Goal: Task Accomplishment & Management: Use online tool/utility

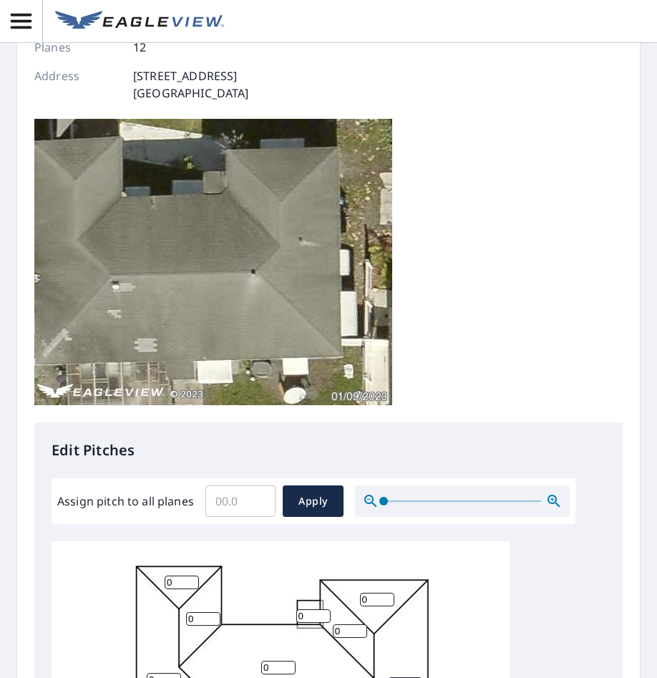
scroll to position [215, 0]
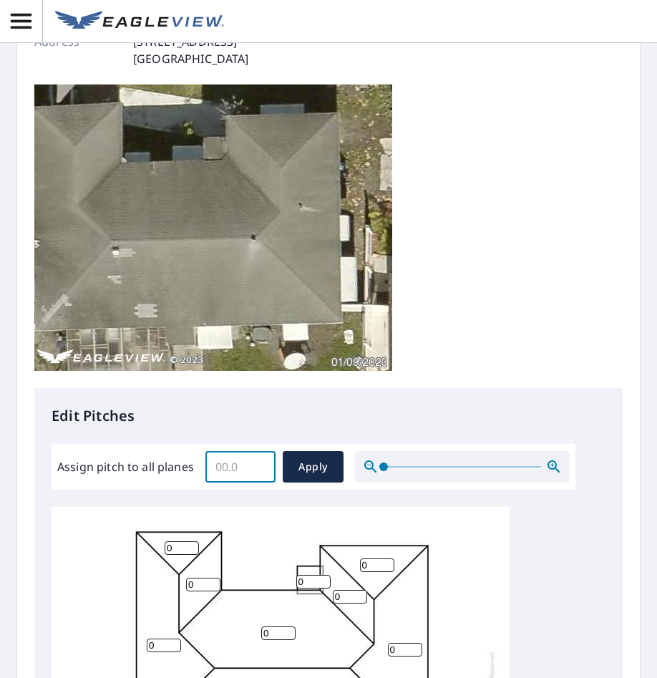
click at [224, 458] on input "Assign pitch to all planes" at bounding box center [240, 467] width 70 height 40
type input "2"
click at [324, 472] on span "Apply" at bounding box center [313, 467] width 38 height 18
type input "2"
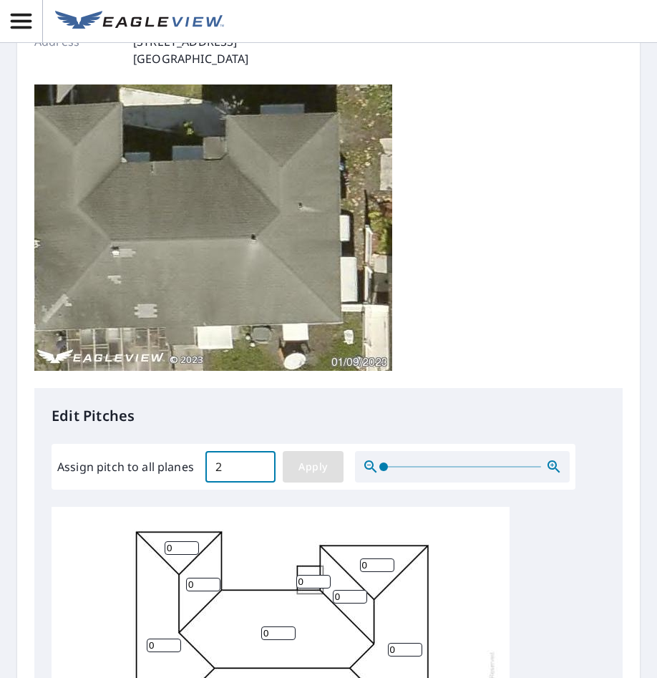
type input "2"
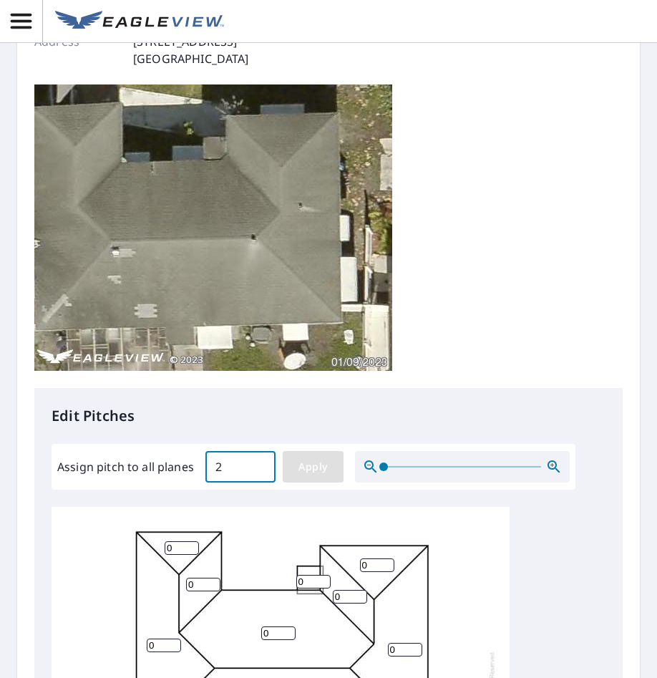
type input "2"
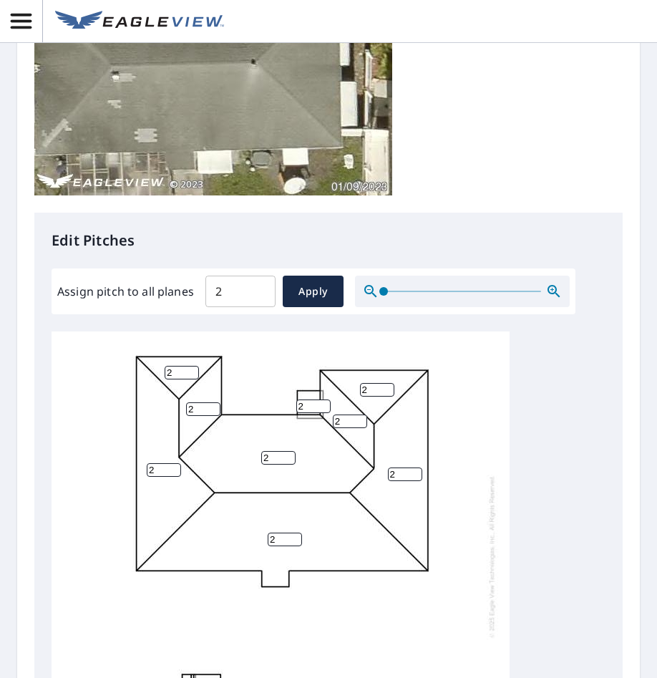
scroll to position [430, 0]
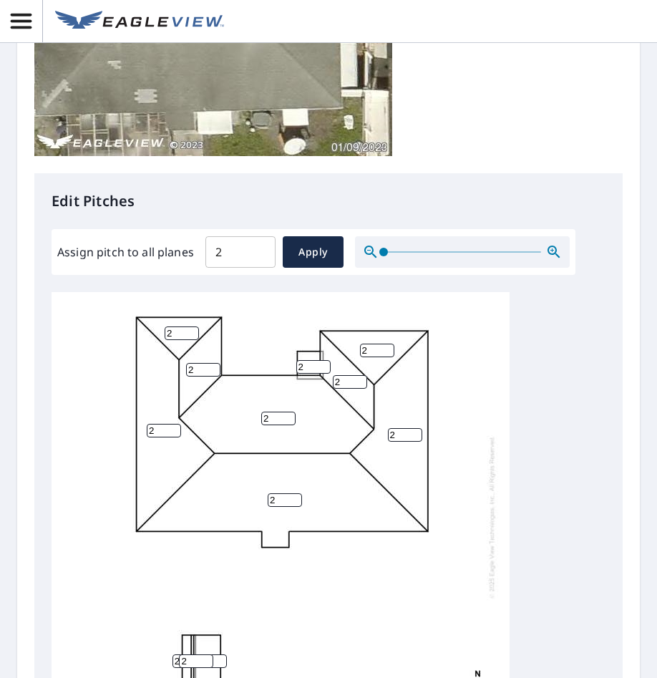
drag, startPoint x: 309, startPoint y: 367, endPoint x: 291, endPoint y: 359, distance: 20.2
click at [293, 367] on div "2 2 2 2 2 2 2 2 2 2 2 2" at bounding box center [281, 517] width 458 height 450
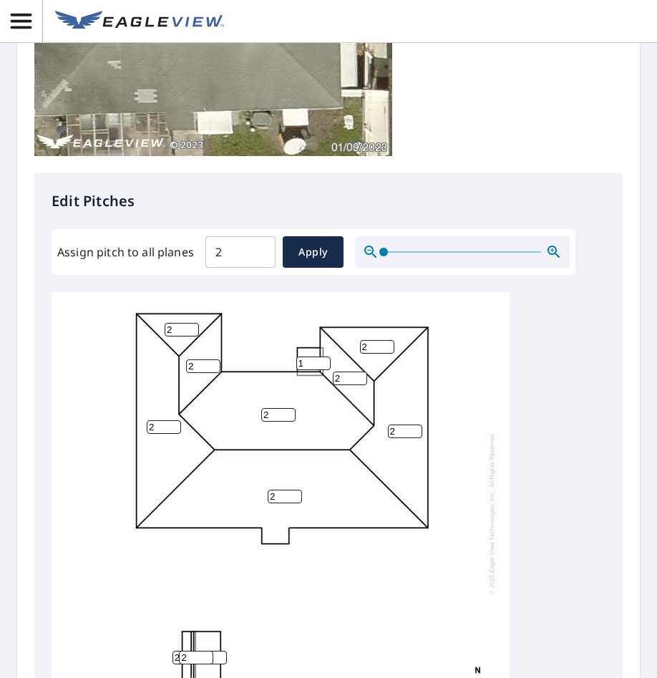
type input "1"
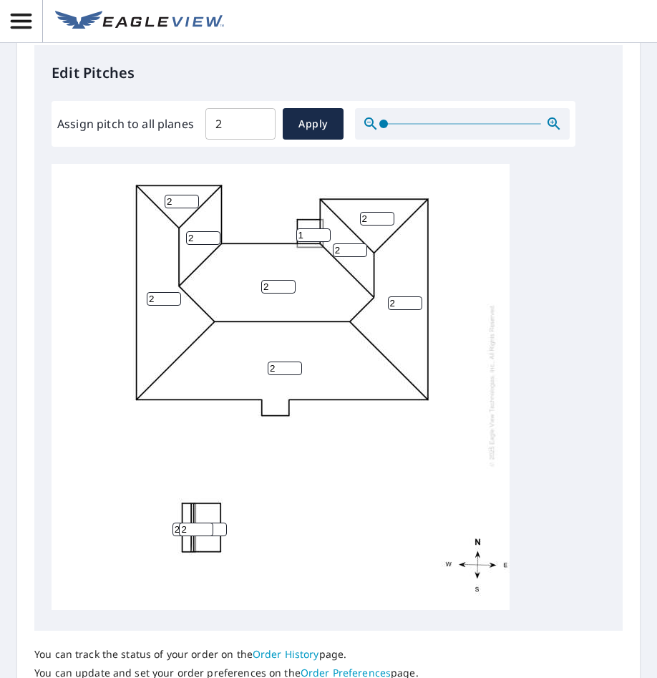
scroll to position [573, 0]
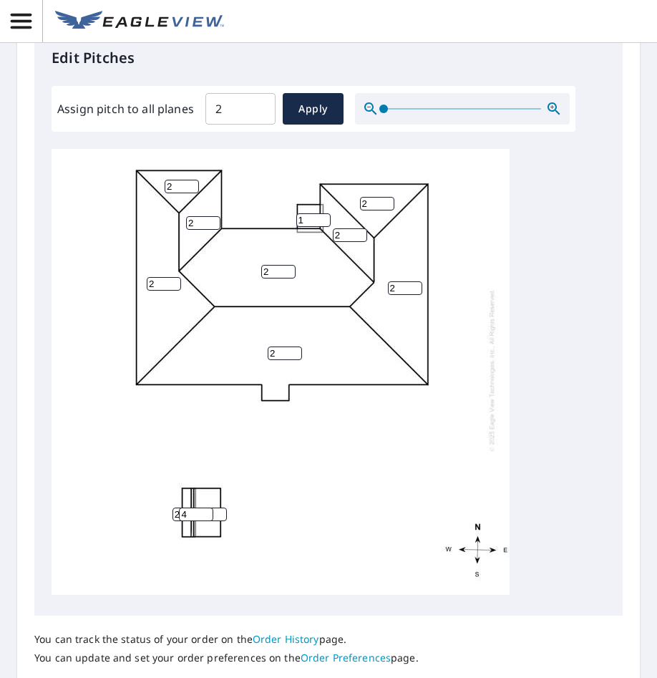
drag, startPoint x: 177, startPoint y: 506, endPoint x: 134, endPoint y: 503, distance: 43.1
type input "4"
click at [179, 508] on input "4" at bounding box center [196, 515] width 34 height 14
drag, startPoint x: 239, startPoint y: 107, endPoint x: 154, endPoint y: 100, distance: 85.6
click at [158, 102] on div "Assign pitch to all planes 2 ​ Apply" at bounding box center [313, 109] width 513 height 32
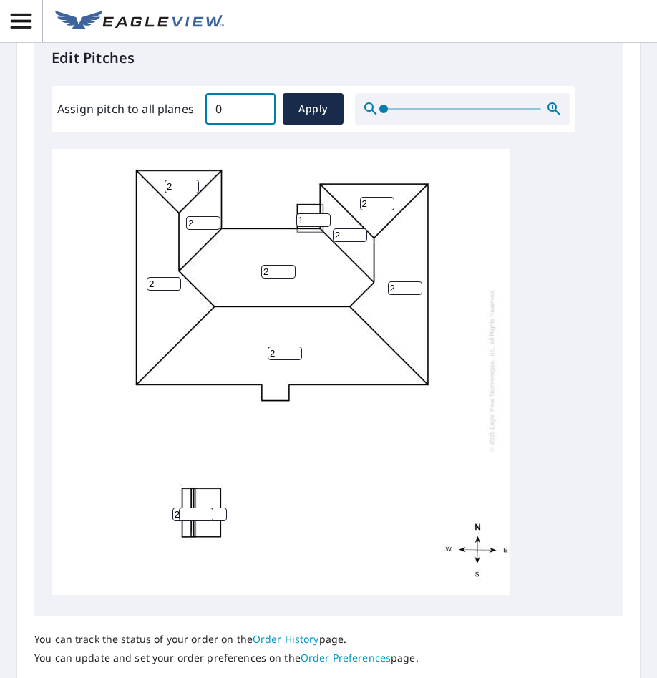
type input "0"
click at [295, 107] on span "Apply" at bounding box center [313, 109] width 38 height 18
type input "0"
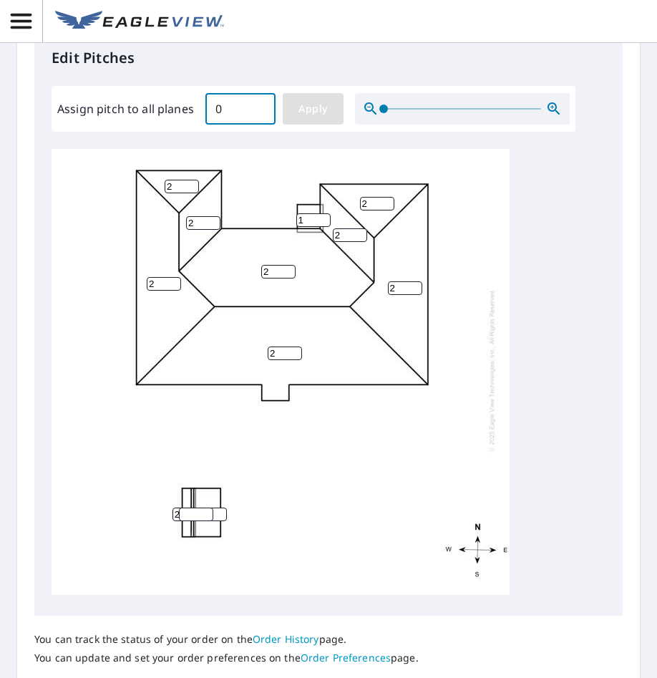
type input "0"
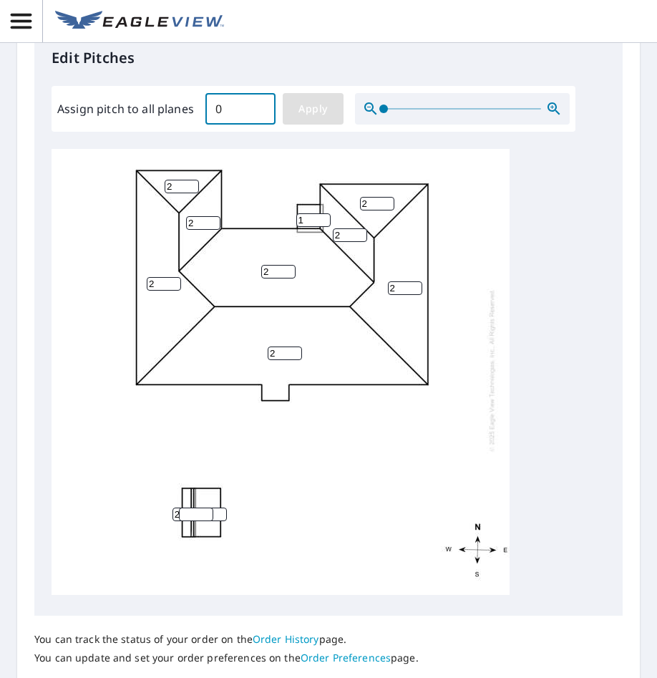
type input "0"
drag, startPoint x: 311, startPoint y: 210, endPoint x: 279, endPoint y: 214, distance: 32.5
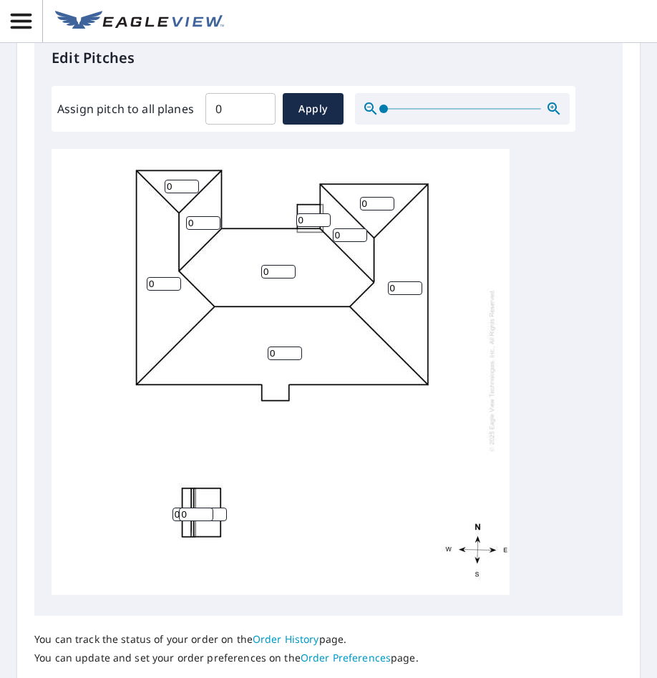
click at [279, 214] on div "0 0 0 0 0 0 0 0 0 0 0 0" at bounding box center [281, 370] width 458 height 450
type input "1"
type input "0"
drag, startPoint x: 135, startPoint y: 178, endPoint x: 117, endPoint y: 177, distance: 17.9
click at [165, 180] on input "0" at bounding box center [182, 187] width 34 height 14
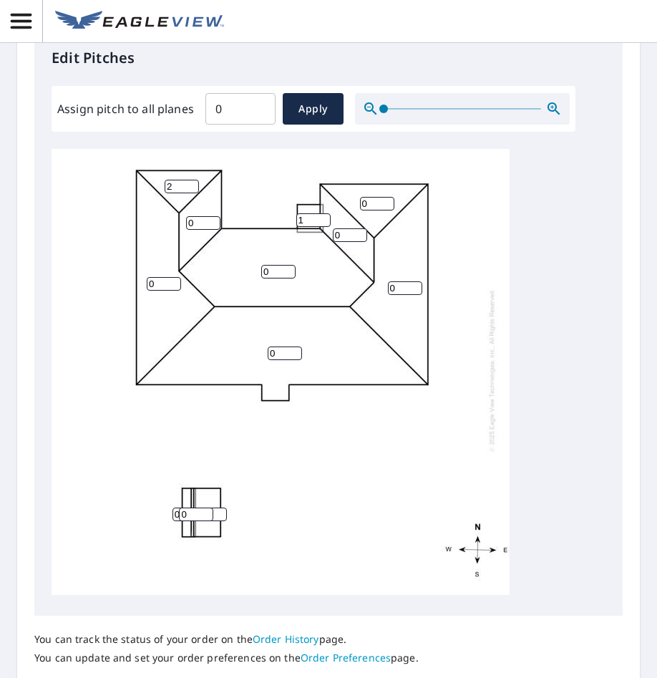
type input "2"
drag, startPoint x: 371, startPoint y: 193, endPoint x: 349, endPoint y: 191, distance: 21.5
click at [349, 191] on div "0 0 0 0 0 0 0 2 0 1 0 0" at bounding box center [281, 370] width 458 height 450
type input "2"
drag, startPoint x: 353, startPoint y: 224, endPoint x: 323, endPoint y: 224, distance: 30.1
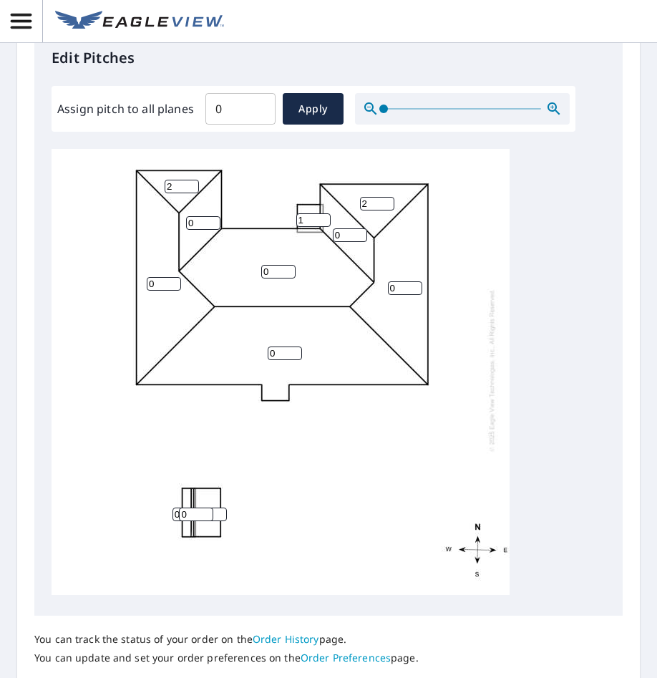
click at [323, 224] on div "0 0 0 0 2 0 0 2 0 1 0 0" at bounding box center [281, 370] width 458 height 450
type input "2"
drag, startPoint x: 401, startPoint y: 274, endPoint x: 373, endPoint y: 273, distance: 28.0
click at [374, 274] on div "0 0 0 0 2 0 2 2 0 1 0 0" at bounding box center [281, 370] width 458 height 450
type input "2"
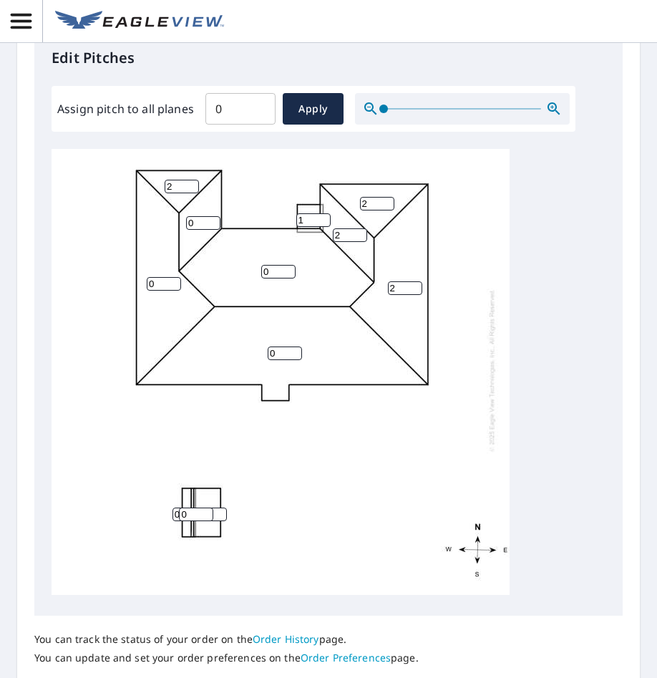
drag, startPoint x: 272, startPoint y: 258, endPoint x: 238, endPoint y: 260, distance: 34.4
click at [238, 260] on div "0 0 0 2 2 0 2 2 0 1 0 0" at bounding box center [281, 370] width 458 height 450
type input "2"
drag, startPoint x: 168, startPoint y: 212, endPoint x: 160, endPoint y: 211, distance: 8.0
click at [160, 211] on div "0 2 0 2 2 0 2 2 0 1 0 0" at bounding box center [281, 370] width 458 height 450
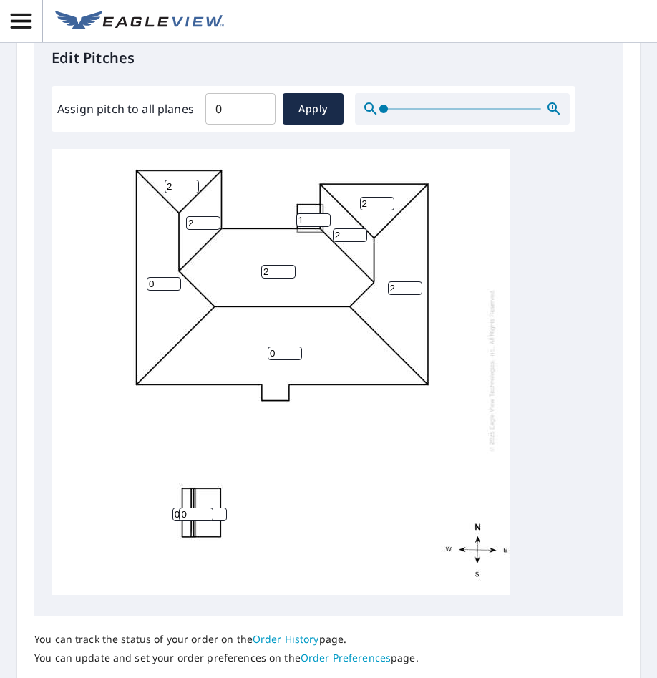
type input "2"
drag, startPoint x: 165, startPoint y: 271, endPoint x: 140, endPoint y: 272, distance: 25.1
click at [140, 272] on div "0 2 0 2 2 2 2 2 0 1 0 0" at bounding box center [281, 370] width 458 height 450
type input "2"
click at [254, 339] on div "0 2 2 2 2 2 2 2 0 1 0 0" at bounding box center [281, 370] width 458 height 450
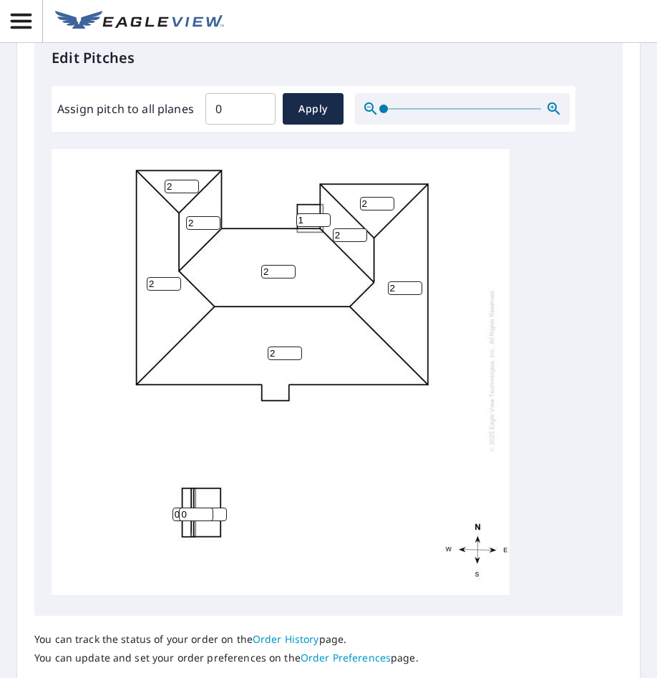
type input "2"
click at [550, 408] on div "2 2 2 2 2 2 2 2 0 1 0 0" at bounding box center [329, 374] width 554 height 450
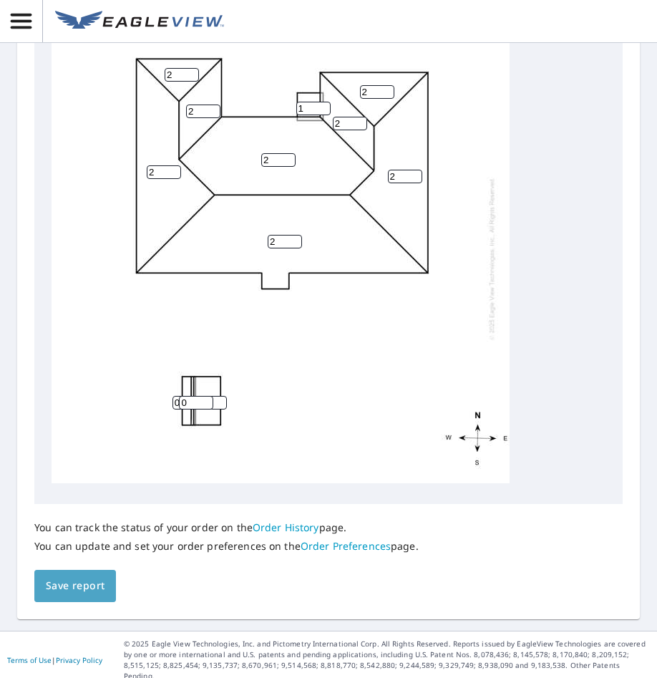
click at [102, 591] on span "Save report" at bounding box center [75, 586] width 59 height 18
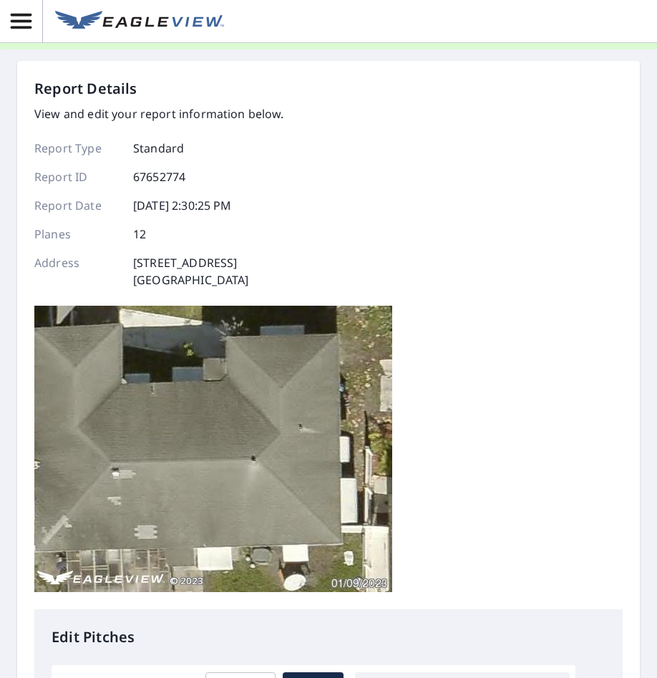
scroll to position [0, 0]
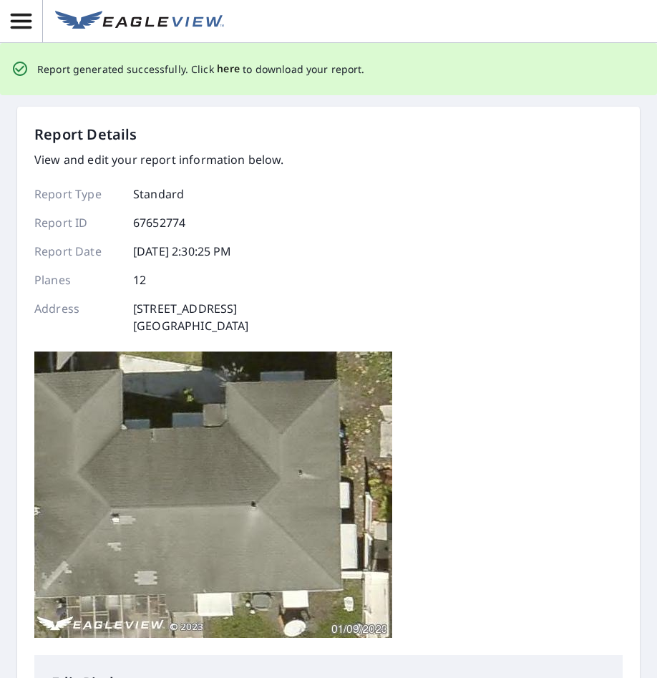
click at [221, 73] on span "here" at bounding box center [229, 69] width 24 height 18
